Goal: Transaction & Acquisition: Purchase product/service

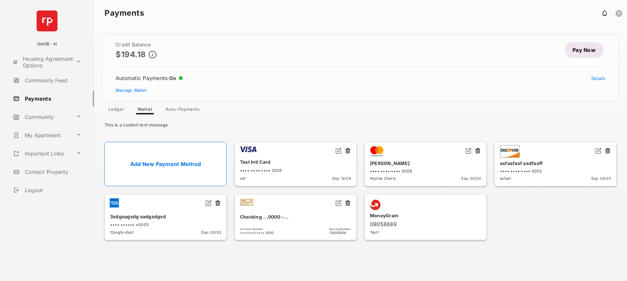
click at [354, 49] on link "Pay Now" at bounding box center [583, 50] width 39 height 16
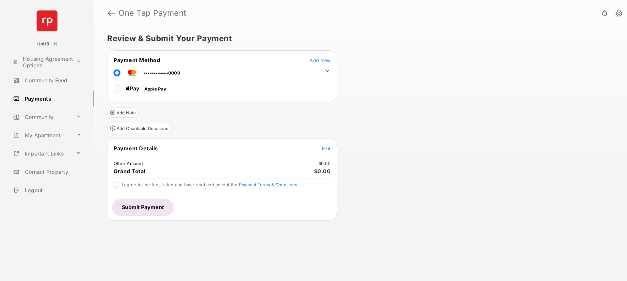
click at [324, 148] on span "Edit" at bounding box center [326, 149] width 8 height 6
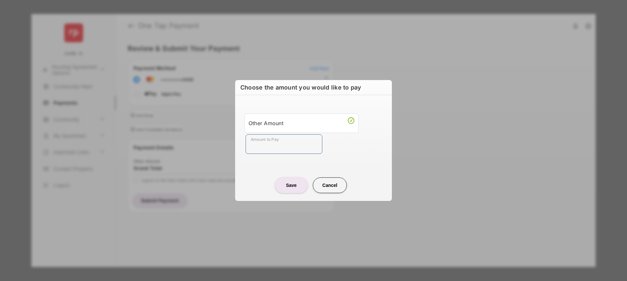
click at [273, 148] on input "Amount to Pay" at bounding box center [283, 144] width 77 height 20
drag, startPoint x: 207, startPoint y: 125, endPoint x: 198, endPoint y: 122, distance: 9.5
click at [207, 124] on div "Choose the amount you would like to pay Other Amount Amount to Pay Required fie…" at bounding box center [313, 140] width 627 height 281
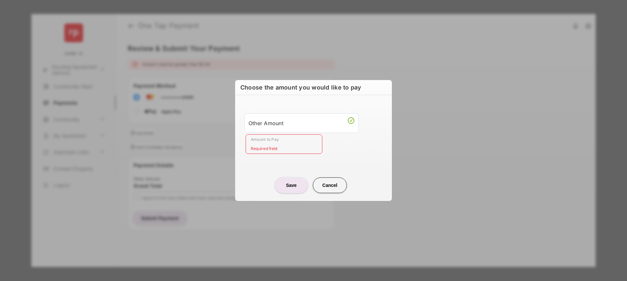
click at [338, 184] on button "Cancel" at bounding box center [330, 185] width 34 height 16
type input "**"
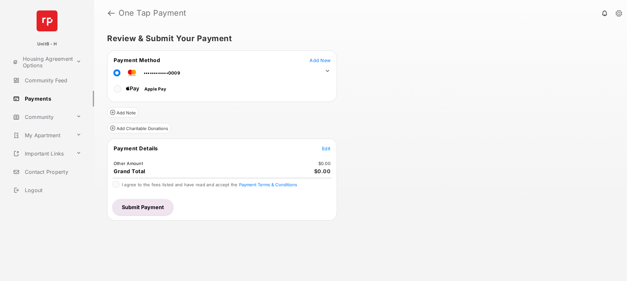
click at [40, 99] on link "Payments" at bounding box center [52, 99] width 84 height 16
